Goal: Task Accomplishment & Management: Manage account settings

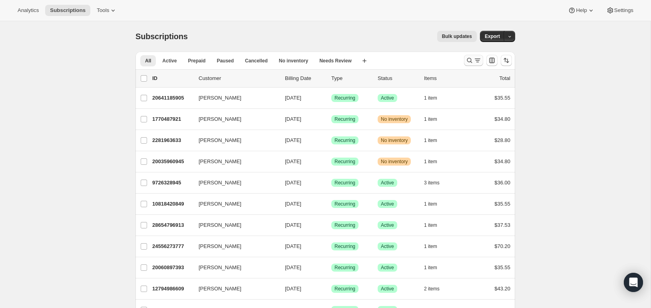
click at [471, 60] on icon "Search and filter results" at bounding box center [469, 60] width 5 height 5
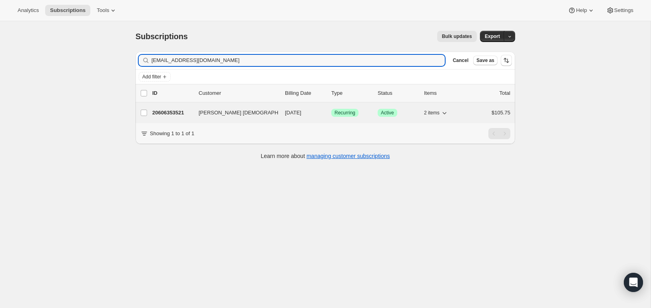
type input "[EMAIL_ADDRESS][DOMAIN_NAME]"
click at [172, 113] on p "20606353521" at bounding box center [172, 113] width 40 height 8
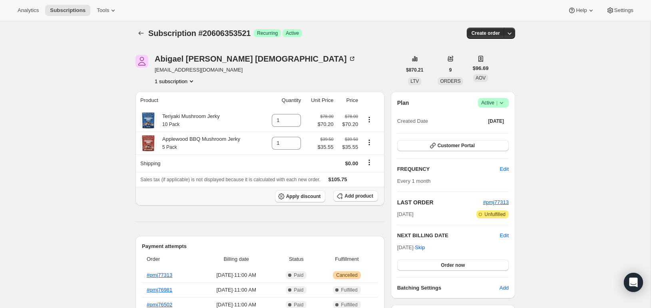
scroll to position [5, 0]
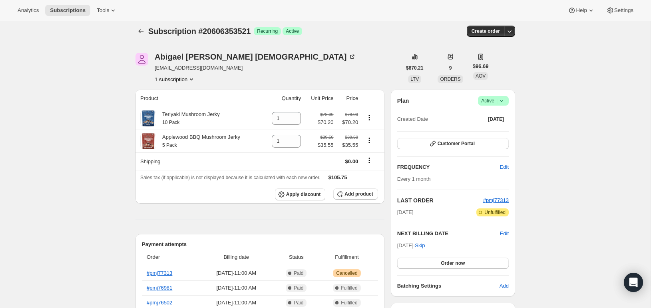
click at [502, 100] on icon at bounding box center [501, 101] width 3 height 2
click at [494, 115] on span "Pause subscription" at bounding box center [491, 116] width 44 height 6
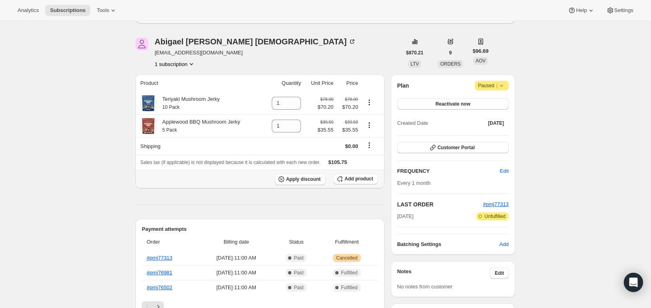
scroll to position [0, 0]
